Goal: Information Seeking & Learning: Learn about a topic

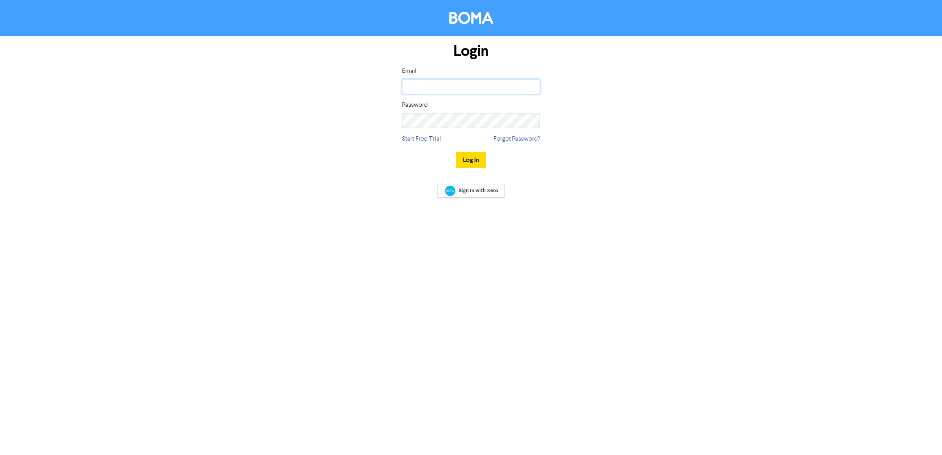
type input "[PERSON_NAME][EMAIL_ADDRESS][DOMAIN_NAME]"
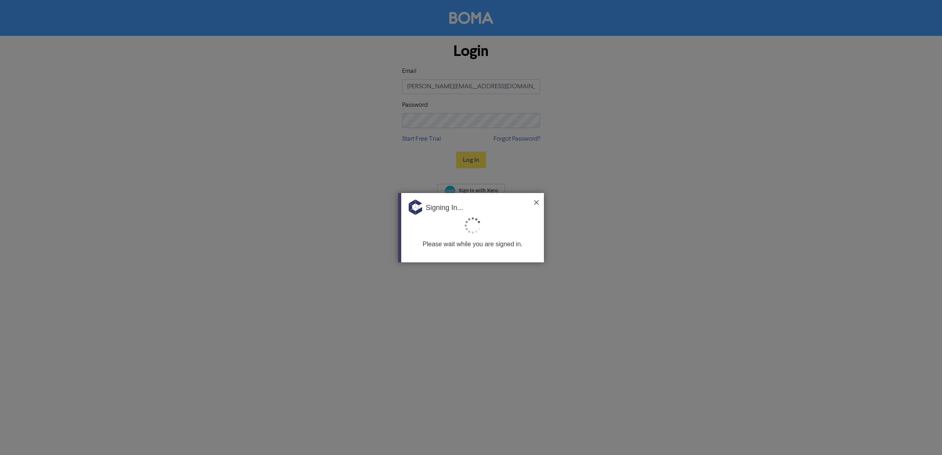
click at [469, 189] on div at bounding box center [471, 227] width 942 height 455
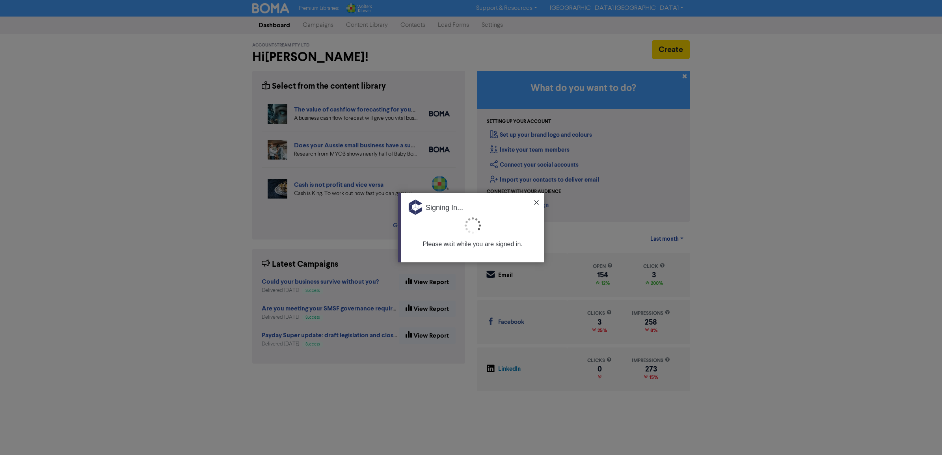
click at [536, 200] on img at bounding box center [536, 202] width 5 height 5
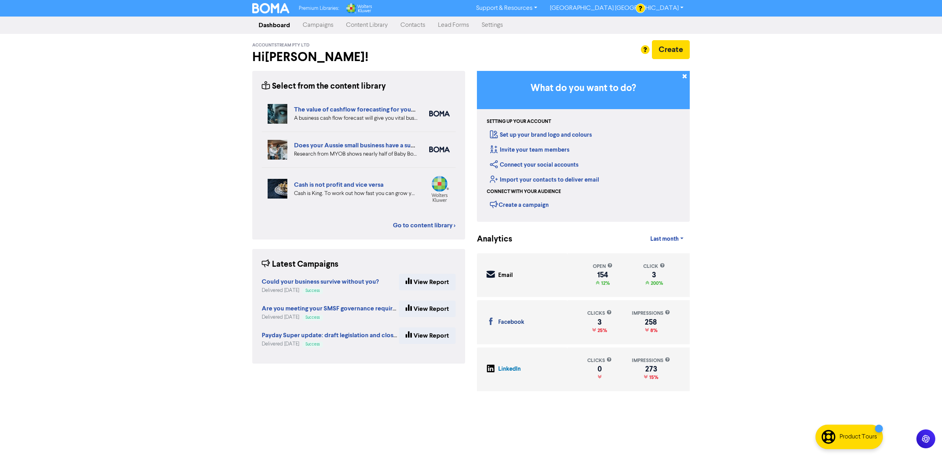
click at [367, 26] on link "Content Library" at bounding box center [367, 25] width 54 height 16
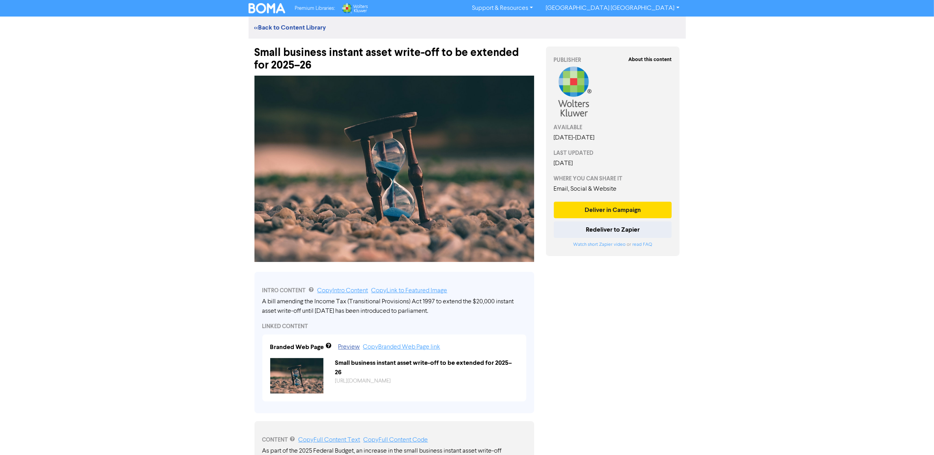
scroll to position [49, 0]
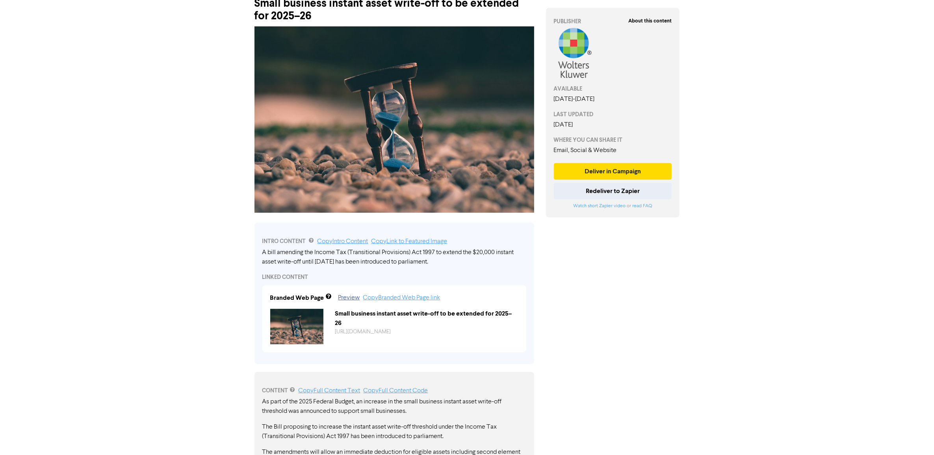
drag, startPoint x: 276, startPoint y: 258, endPoint x: 430, endPoint y: 263, distance: 154.5
click at [450, 263] on div "A bill amending the Income Tax (Transitional Provisions) Act 1997 to extend the…" at bounding box center [394, 257] width 264 height 19
click at [390, 263] on div "A bill amending the Income Tax (Transitional Provisions) Act 1997 to extend the…" at bounding box center [394, 257] width 264 height 19
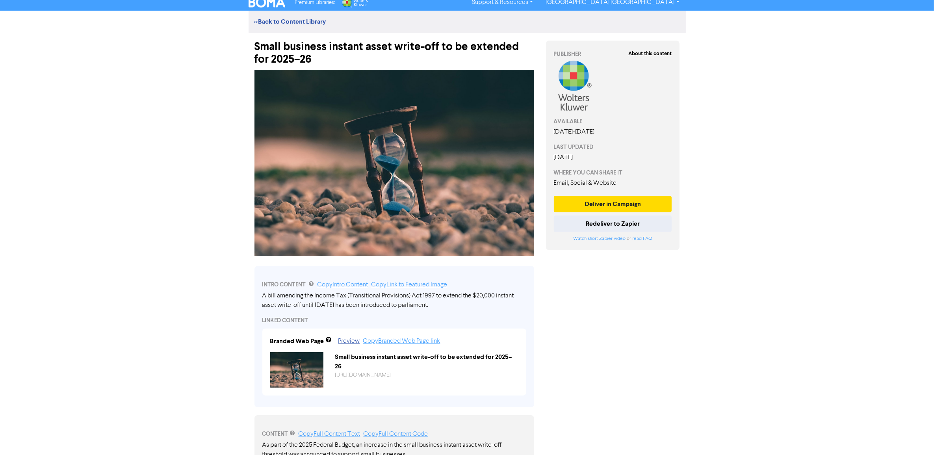
scroll to position [0, 0]
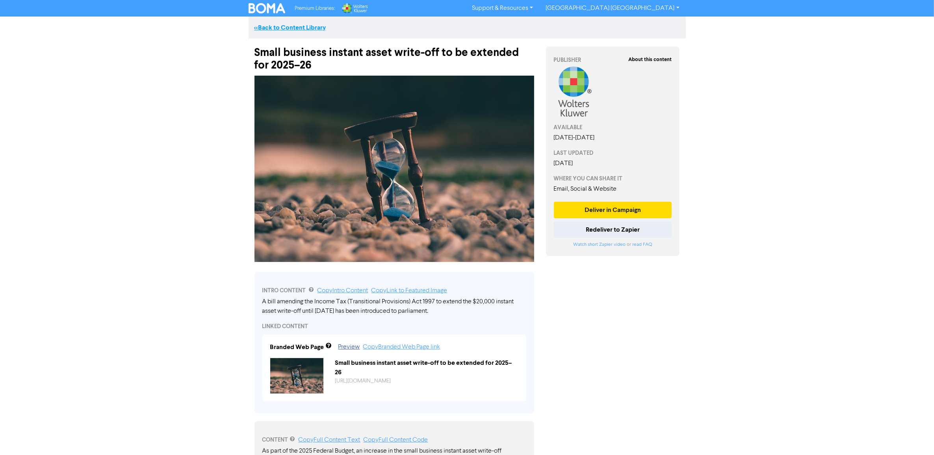
click at [272, 26] on link "<< Back to Content Library" at bounding box center [291, 28] width 72 height 8
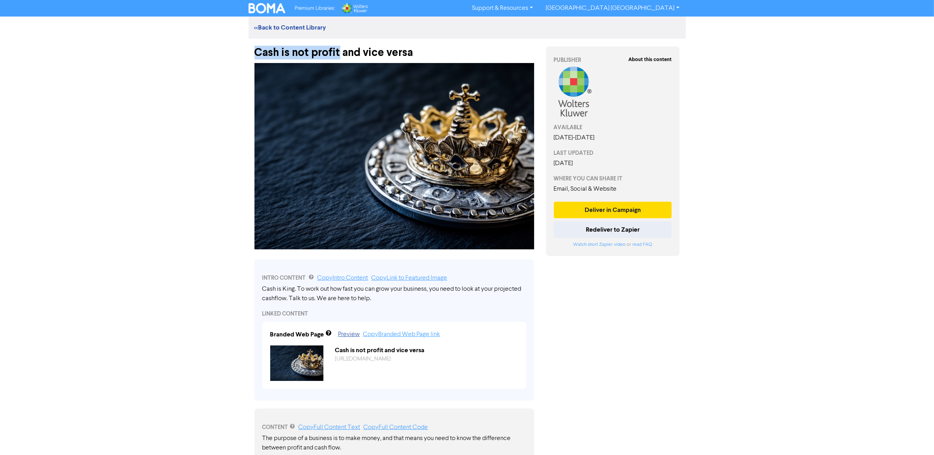
drag, startPoint x: 256, startPoint y: 51, endPoint x: 340, endPoint y: 49, distance: 83.5
click at [340, 49] on div "Cash is not profit and vice versa" at bounding box center [395, 49] width 280 height 20
copy div "Cash is not profit"
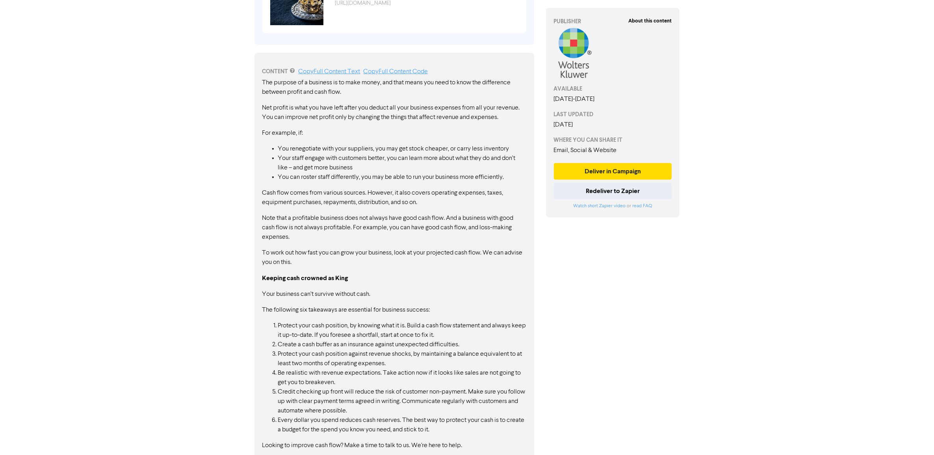
scroll to position [366, 0]
